Goal: Task Accomplishment & Management: Use online tool/utility

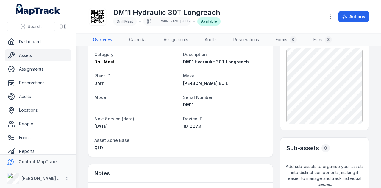
scroll to position [59, 0]
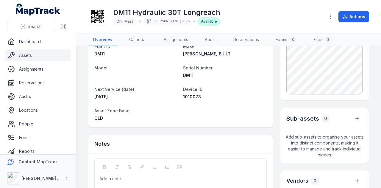
click at [187, 95] on span "1010073" at bounding box center [192, 96] width 18 height 5
copy span "1010073"
click at [38, 58] on link "Assets" at bounding box center [38, 55] width 66 height 12
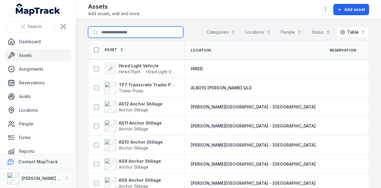
click at [117, 33] on input "Search for assets" at bounding box center [135, 31] width 95 height 11
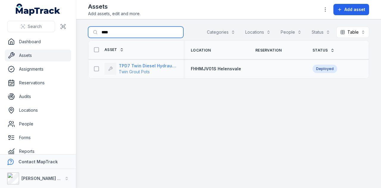
type input "****"
click at [151, 65] on strong "TPD7 Twin Diesel Hydraulic Grout Pot" at bounding box center [148, 66] width 58 height 6
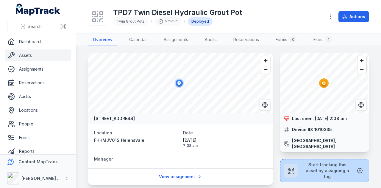
click at [328, 170] on span "Start tracking this asset by assigning a tag" at bounding box center [327, 170] width 50 height 18
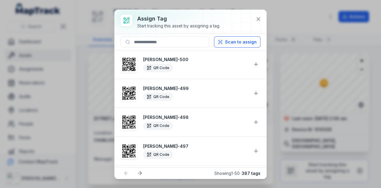
click at [146, 47] on div "Scan to assign" at bounding box center [190, 42] width 152 height 16
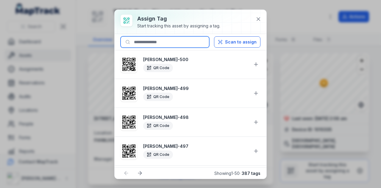
click at [147, 42] on input at bounding box center [164, 41] width 89 height 11
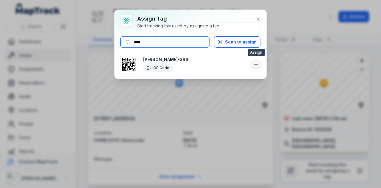
type input "****"
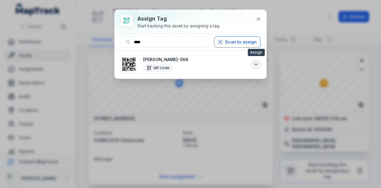
click at [256, 65] on icon at bounding box center [256, 64] width 6 height 6
